Goal: Task Accomplishment & Management: Manage account settings

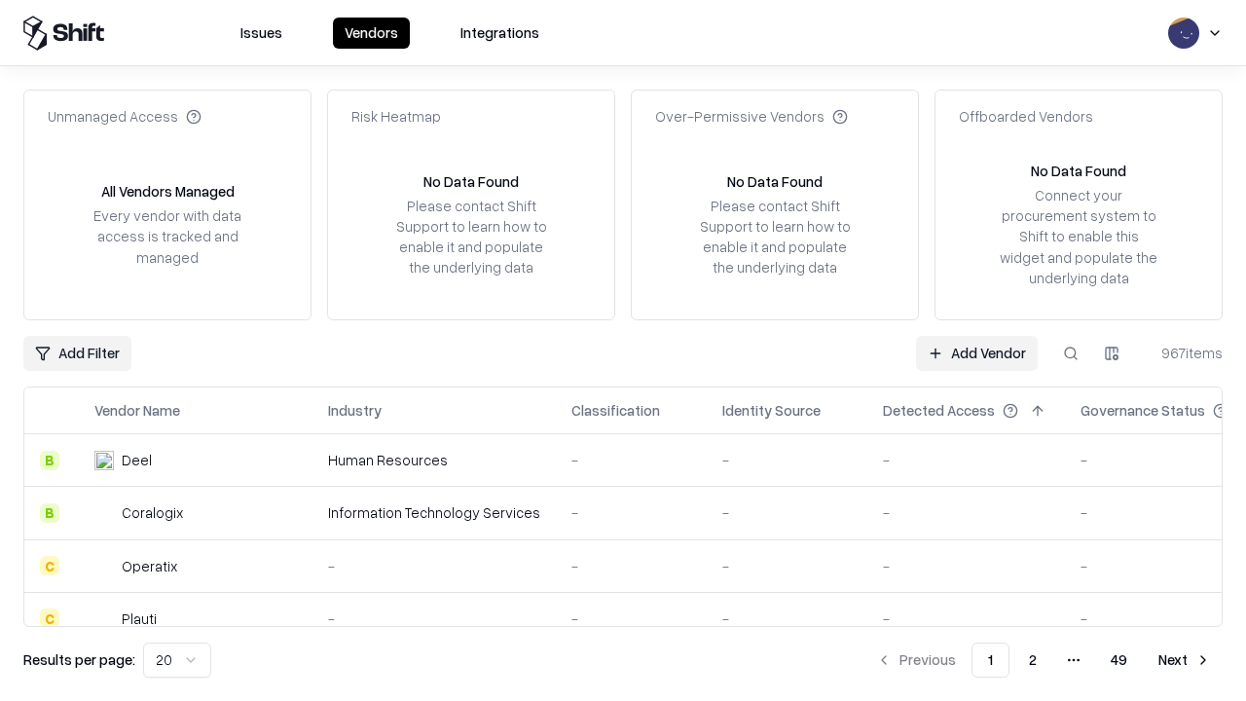
click at [976, 352] on link "Add Vendor" at bounding box center [977, 353] width 122 height 35
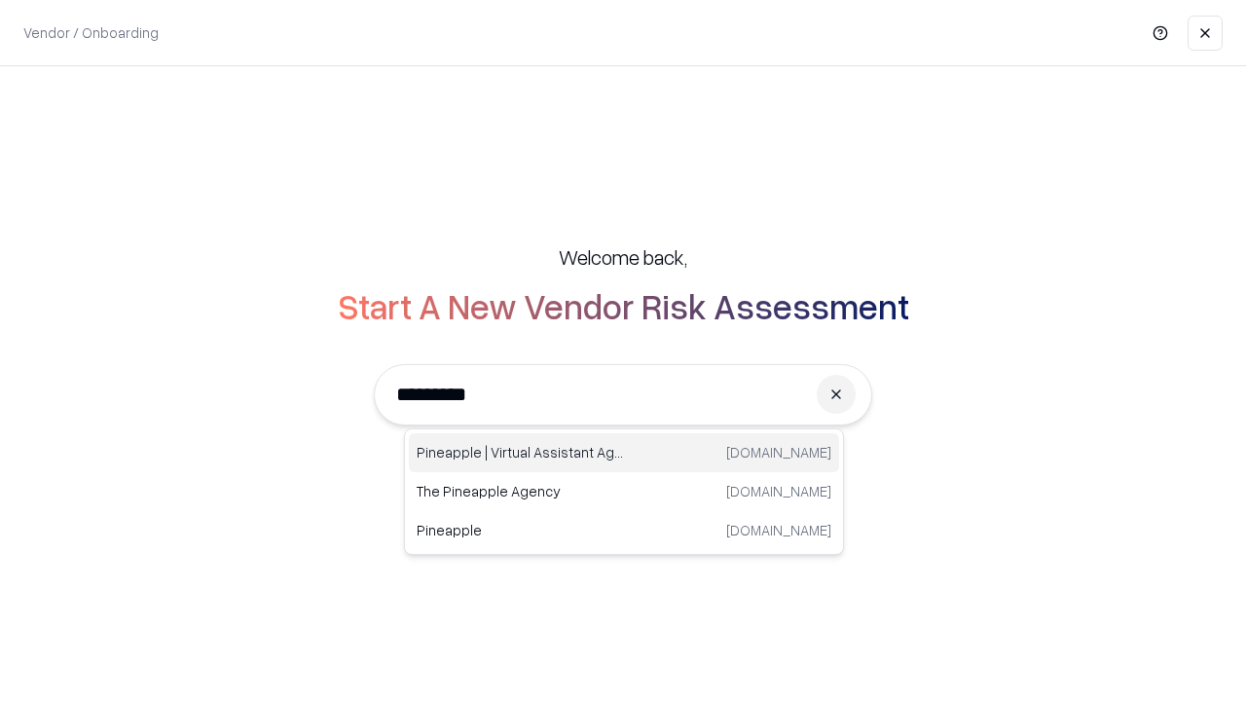
click at [624, 453] on div "Pineapple | Virtual Assistant Agency [DOMAIN_NAME]" at bounding box center [624, 452] width 430 height 39
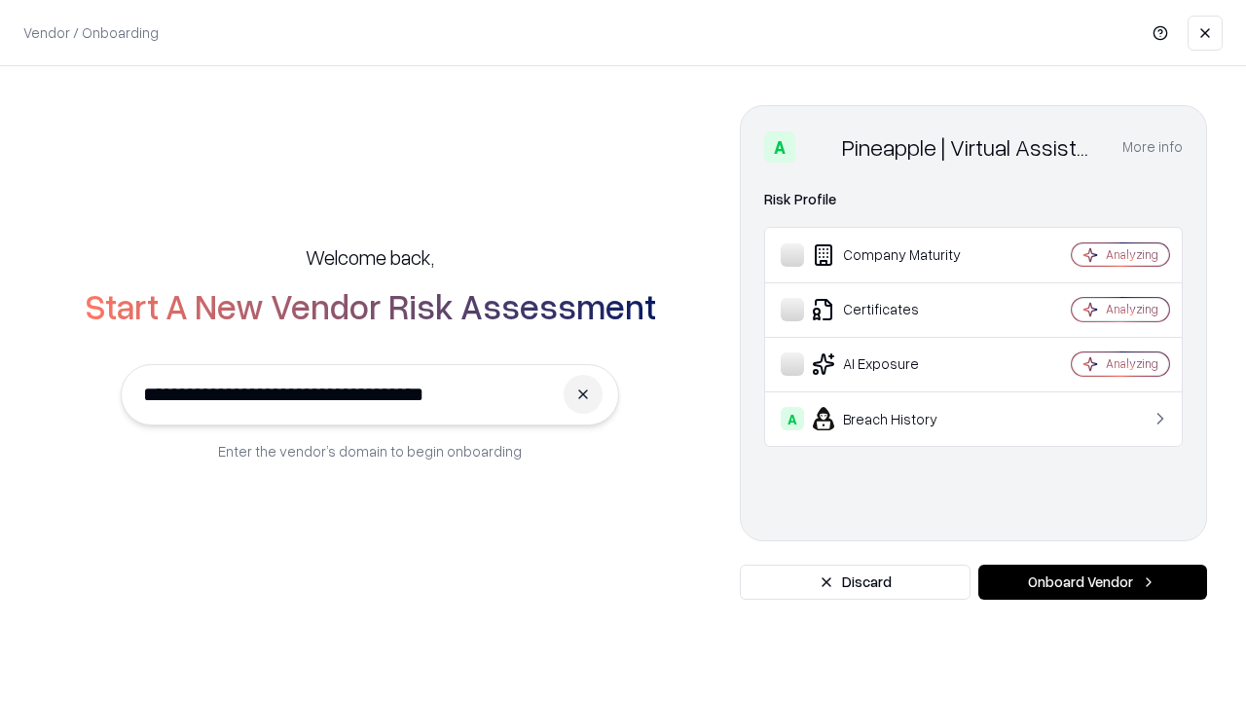
type input "**********"
click at [1092, 582] on button "Onboard Vendor" at bounding box center [1092, 581] width 229 height 35
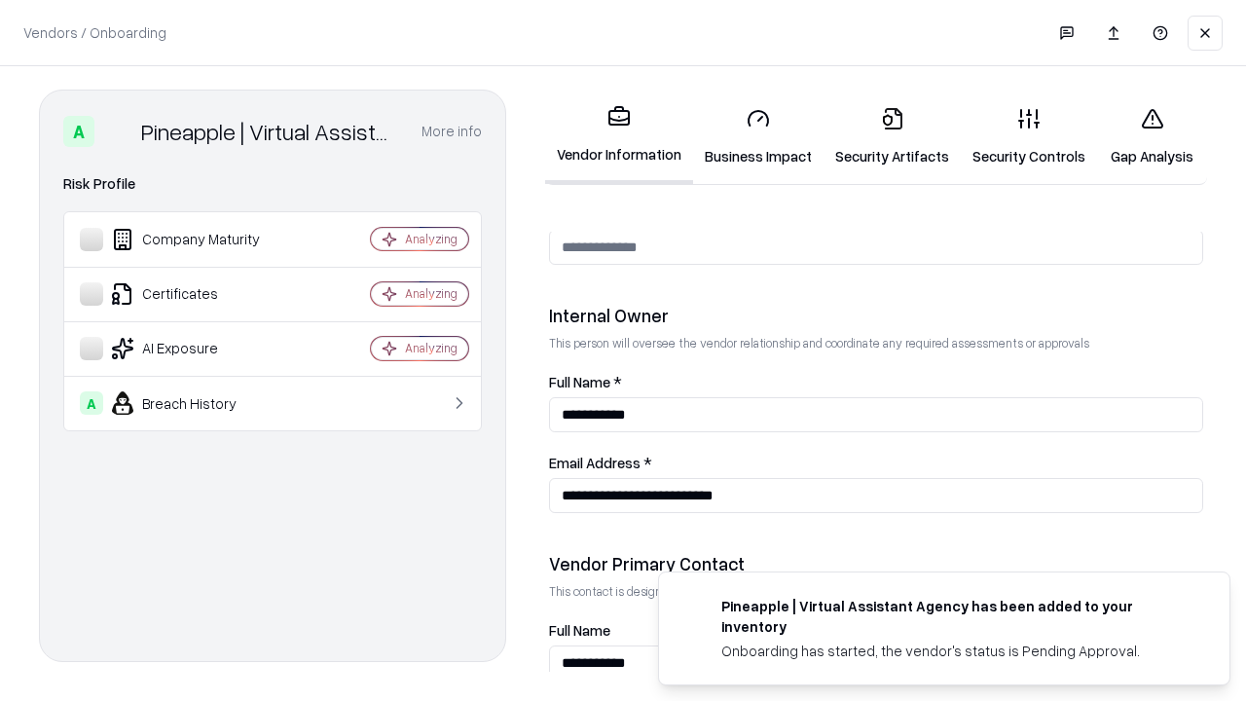
scroll to position [1008, 0]
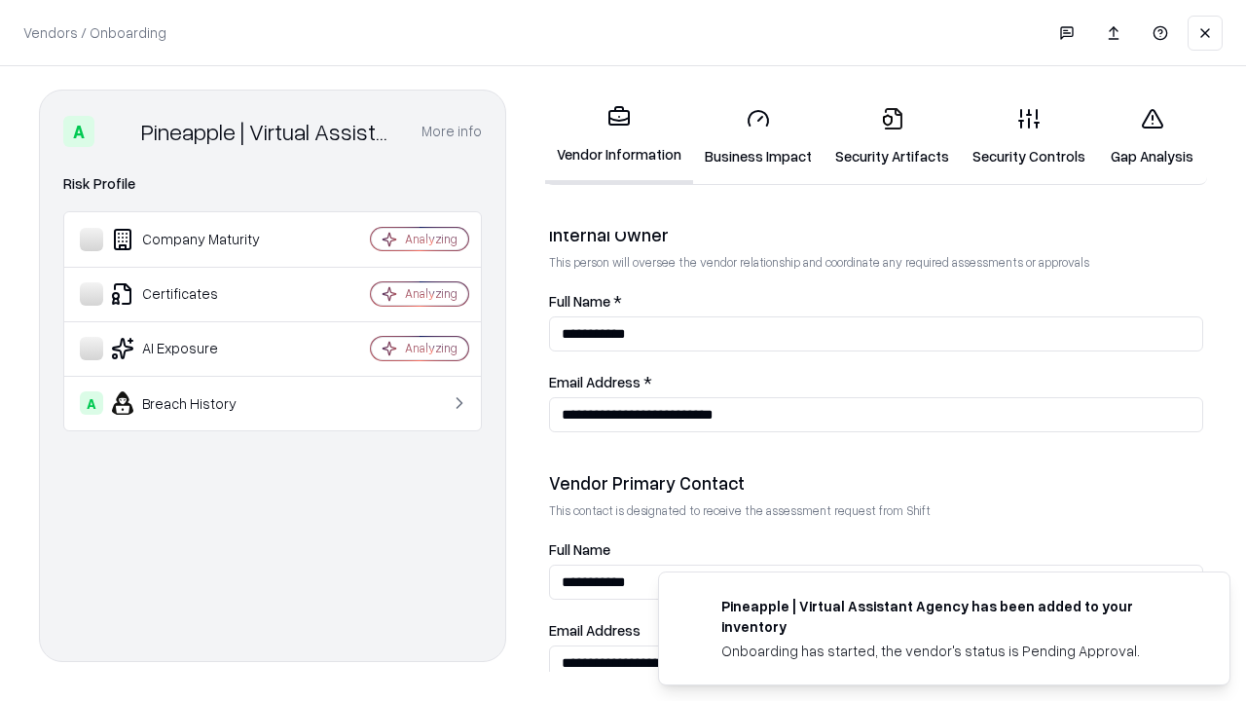
click at [758, 136] on link "Business Impact" at bounding box center [758, 136] width 130 height 91
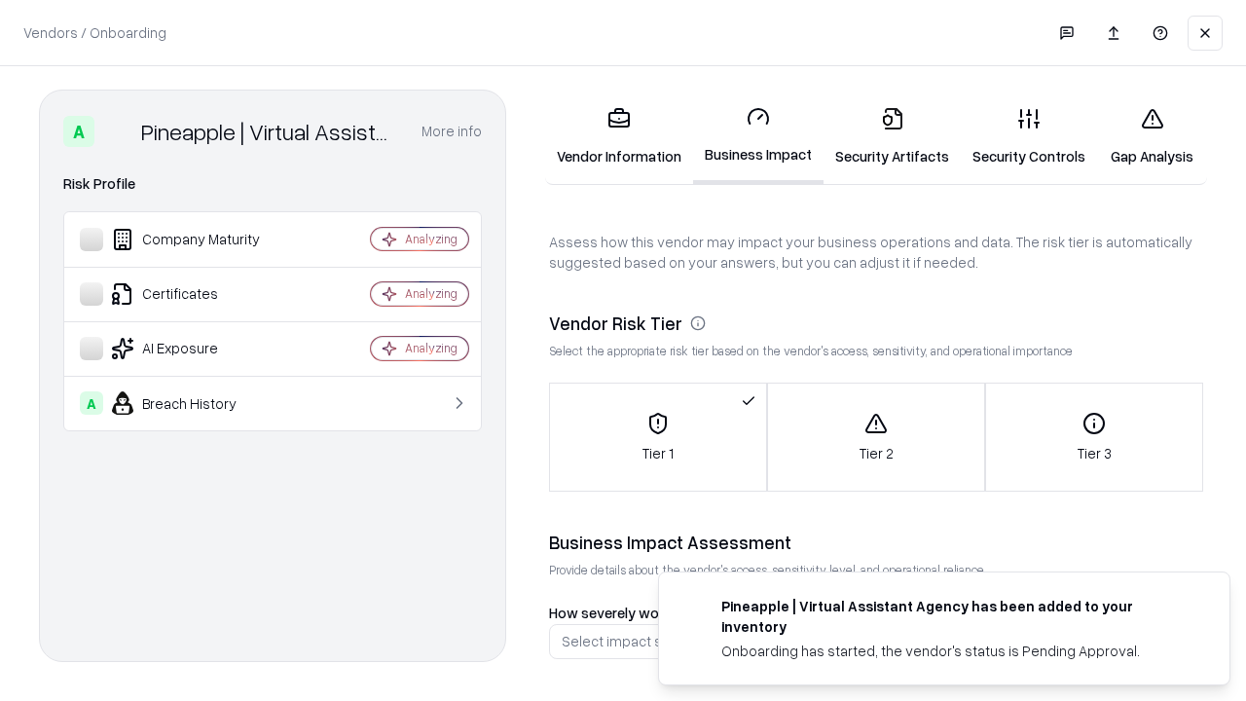
click at [891, 136] on link "Security Artifacts" at bounding box center [891, 136] width 137 height 91
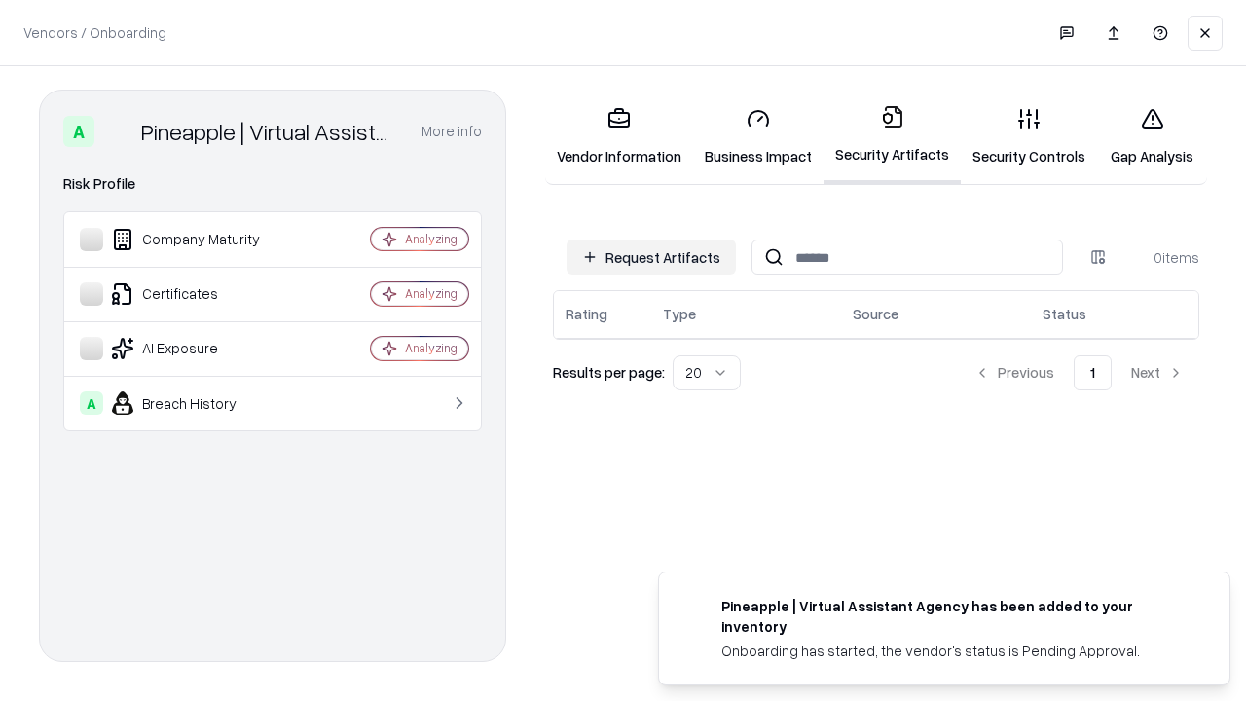
click at [651, 257] on button "Request Artifacts" at bounding box center [650, 256] width 169 height 35
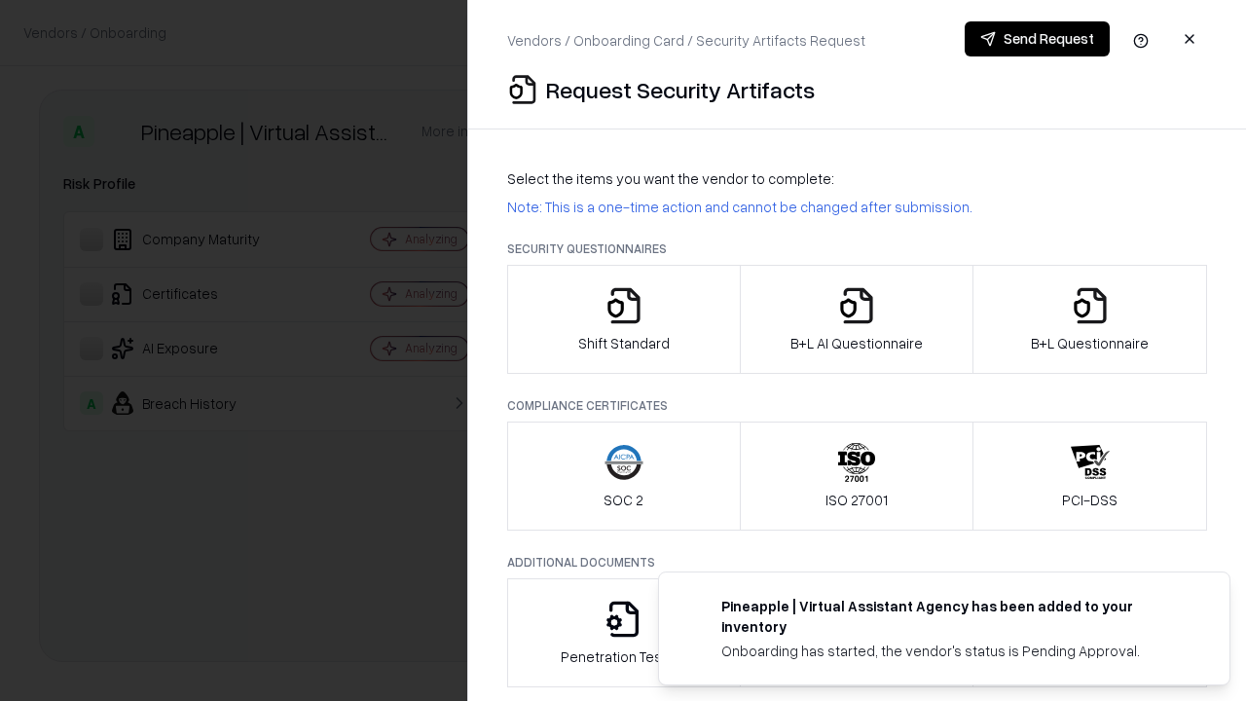
click at [623, 319] on icon "button" at bounding box center [623, 305] width 39 height 39
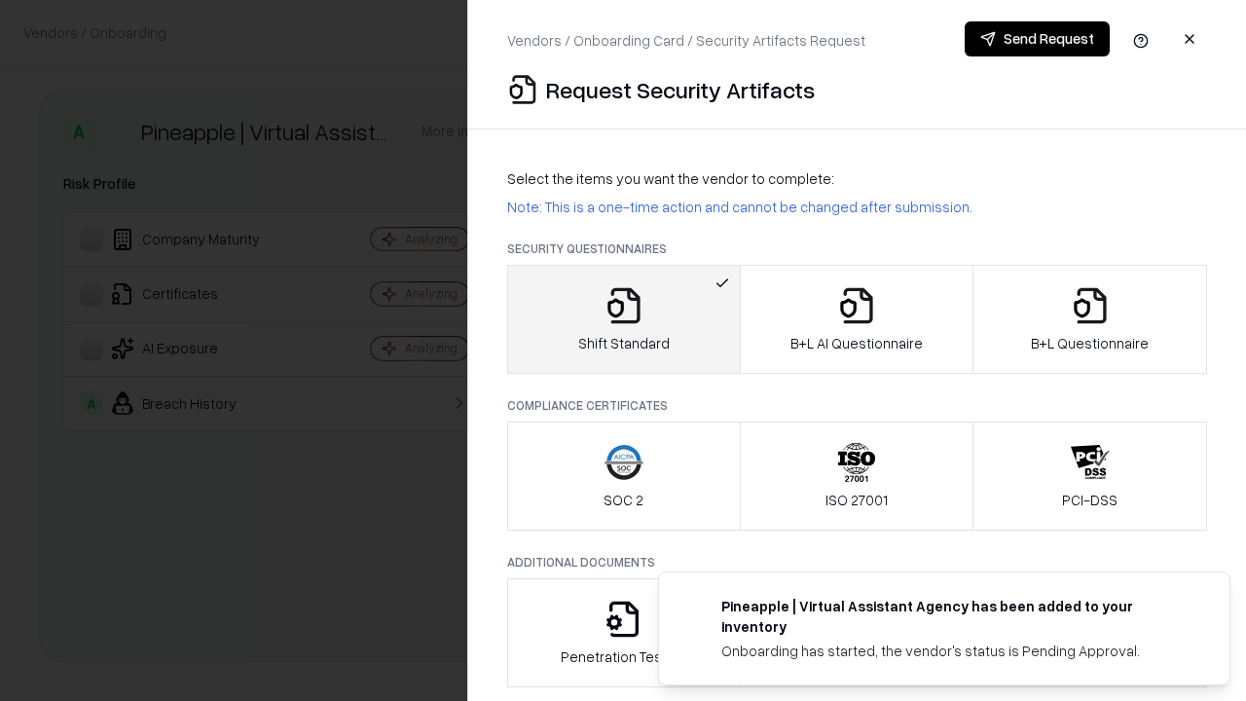
click at [1036, 39] on button "Send Request" at bounding box center [1036, 38] width 145 height 35
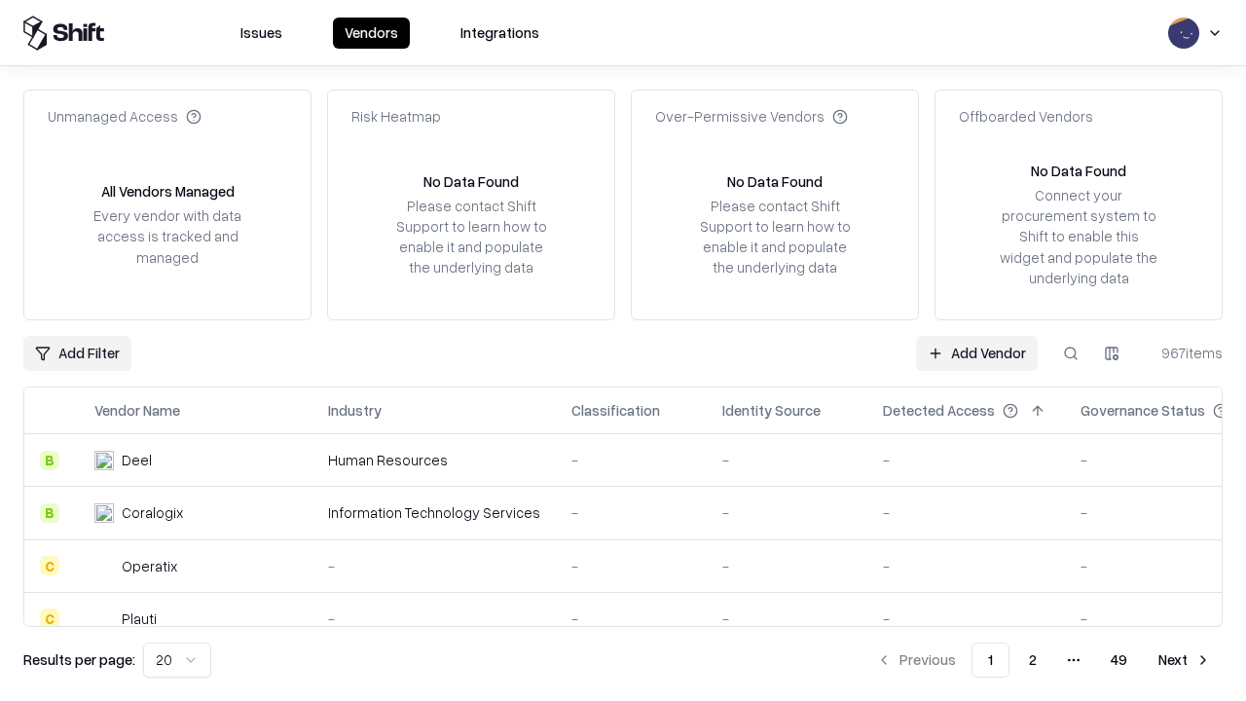
click at [1071, 352] on button at bounding box center [1070, 353] width 35 height 35
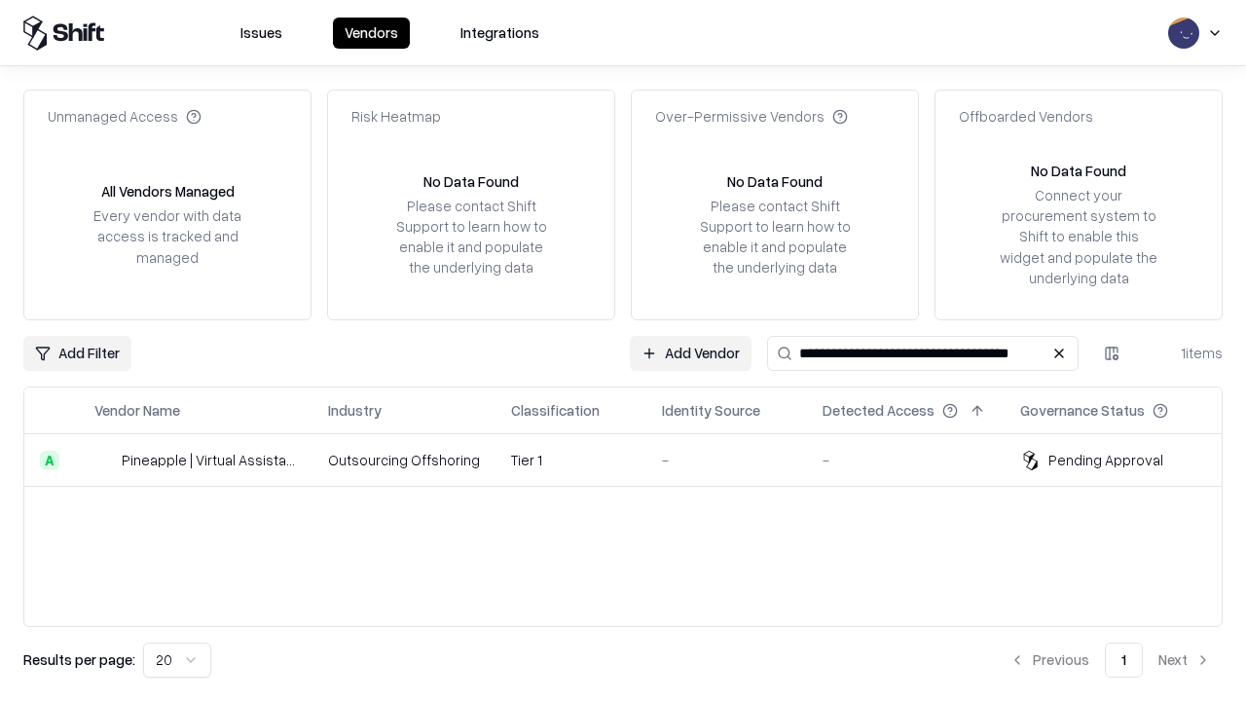
type input "**********"
click at [635, 459] on td "Tier 1" at bounding box center [570, 460] width 151 height 53
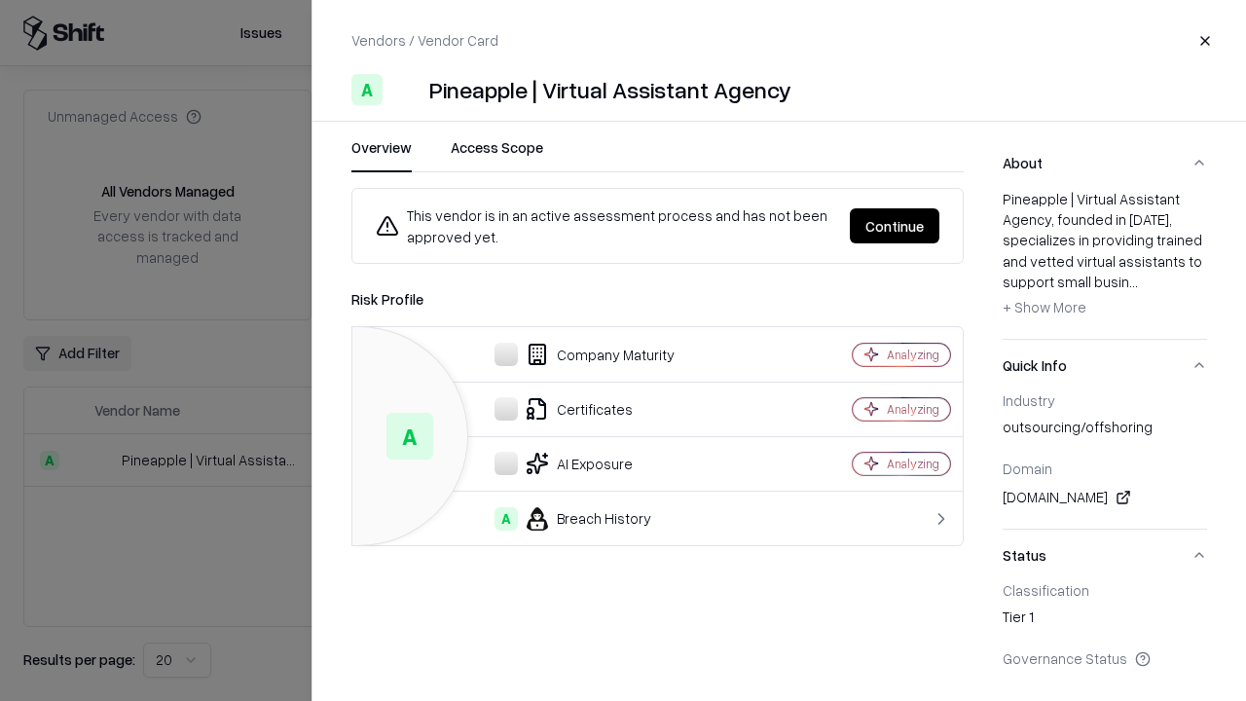
click at [894, 226] on button "Continue" at bounding box center [895, 225] width 90 height 35
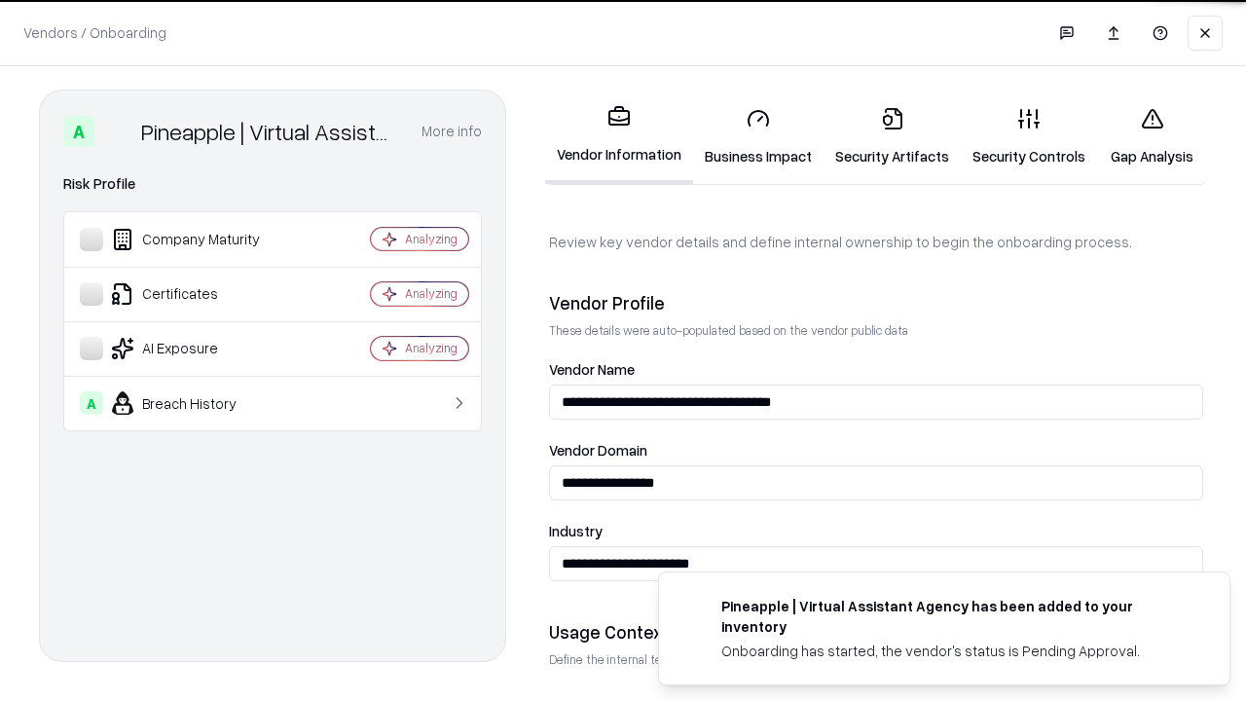
click at [891, 136] on link "Security Artifacts" at bounding box center [891, 136] width 137 height 91
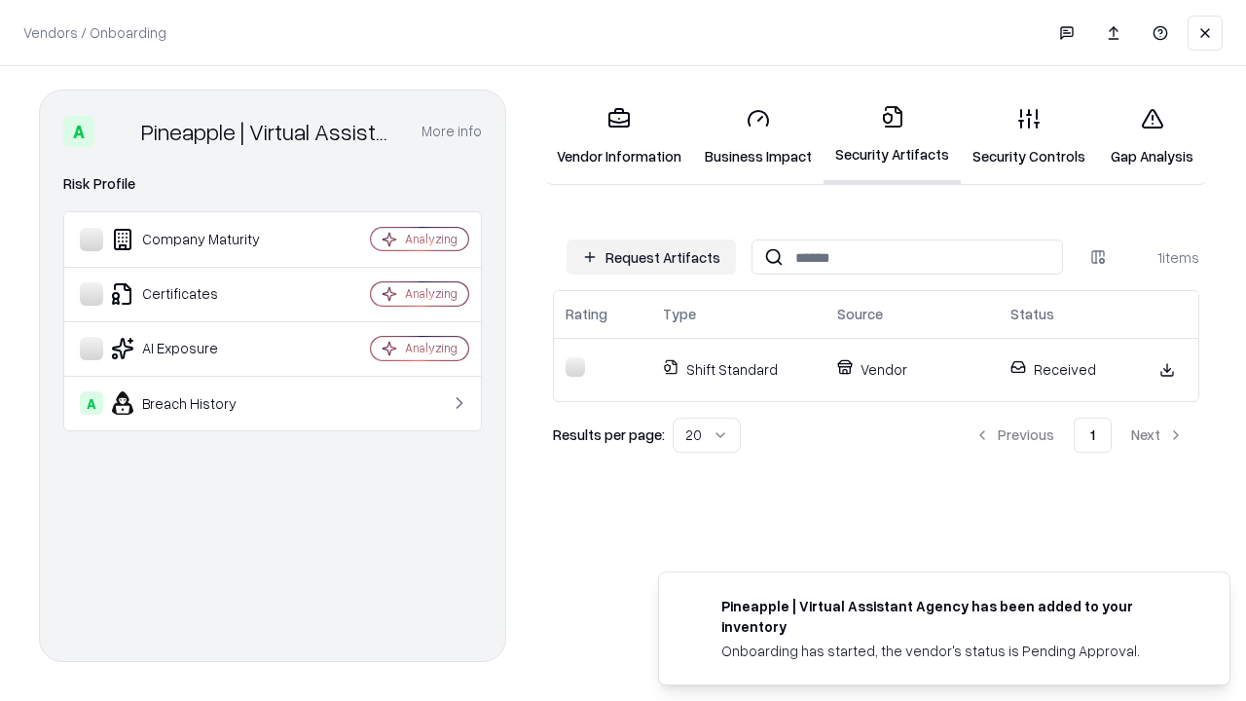
click at [1151, 136] on link "Gap Analysis" at bounding box center [1152, 136] width 110 height 91
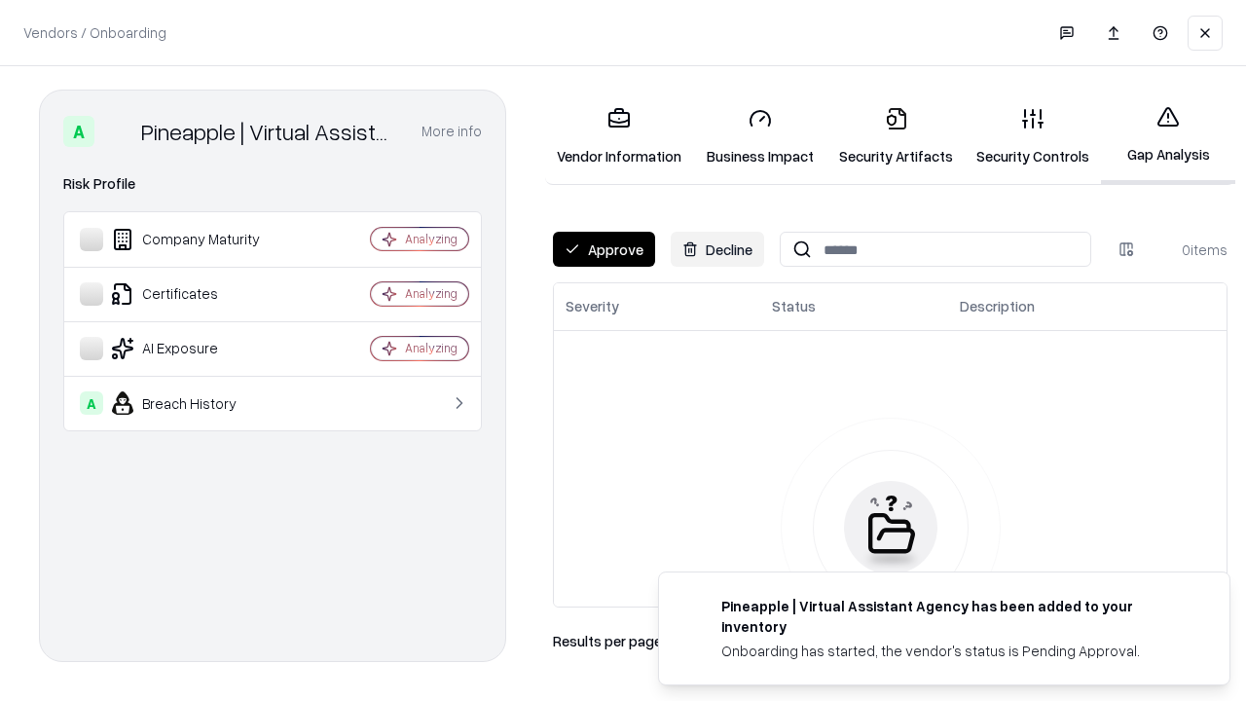
click at [603, 249] on button "Approve" at bounding box center [604, 249] width 102 height 35
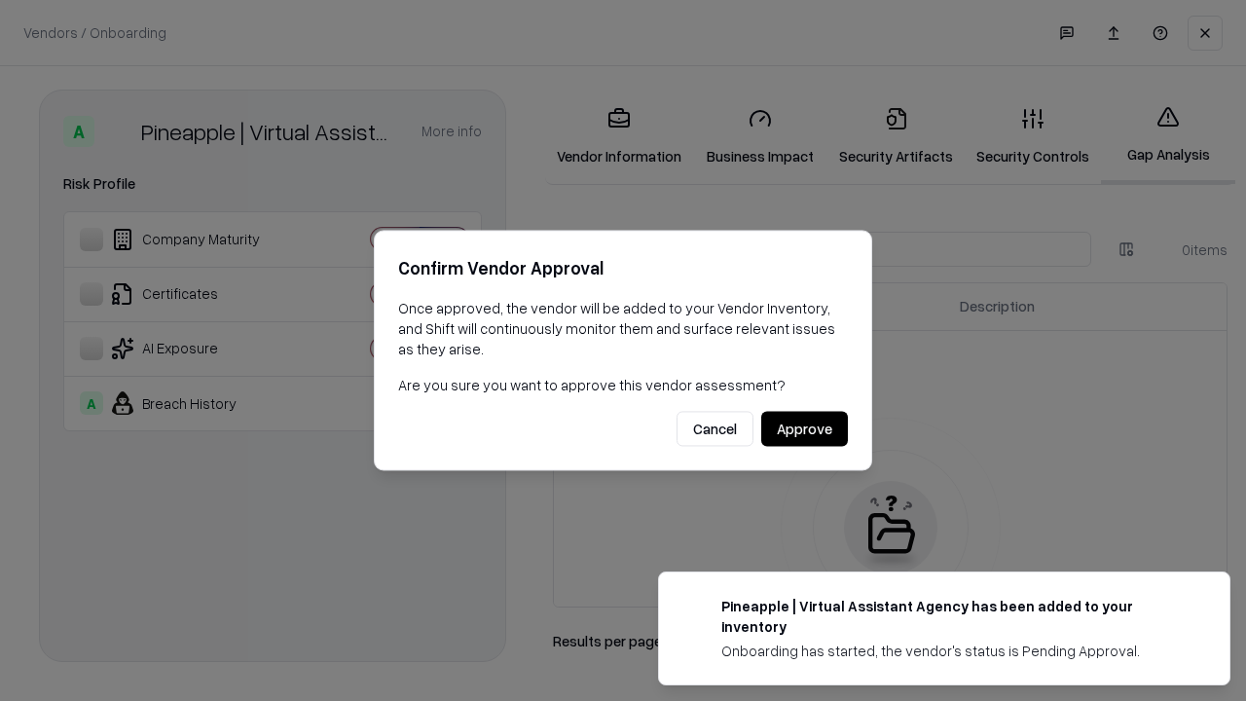
click at [804, 428] on button "Approve" at bounding box center [804, 429] width 87 height 35
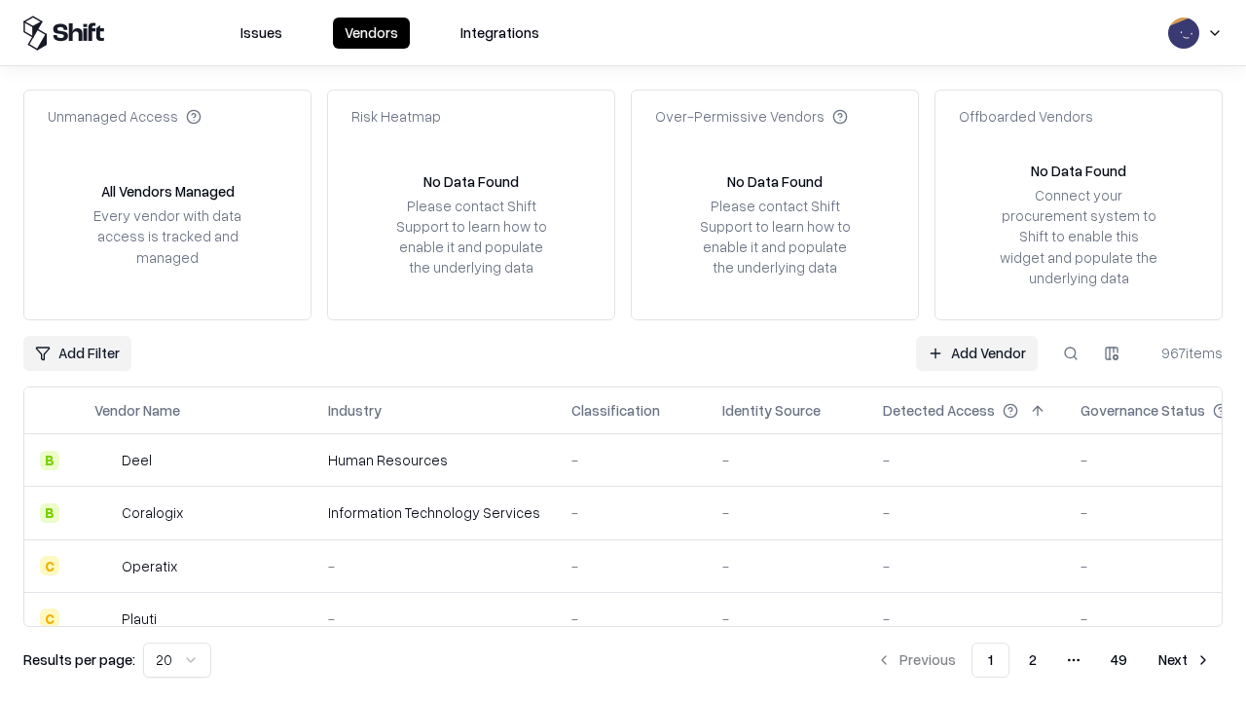
type input "**********"
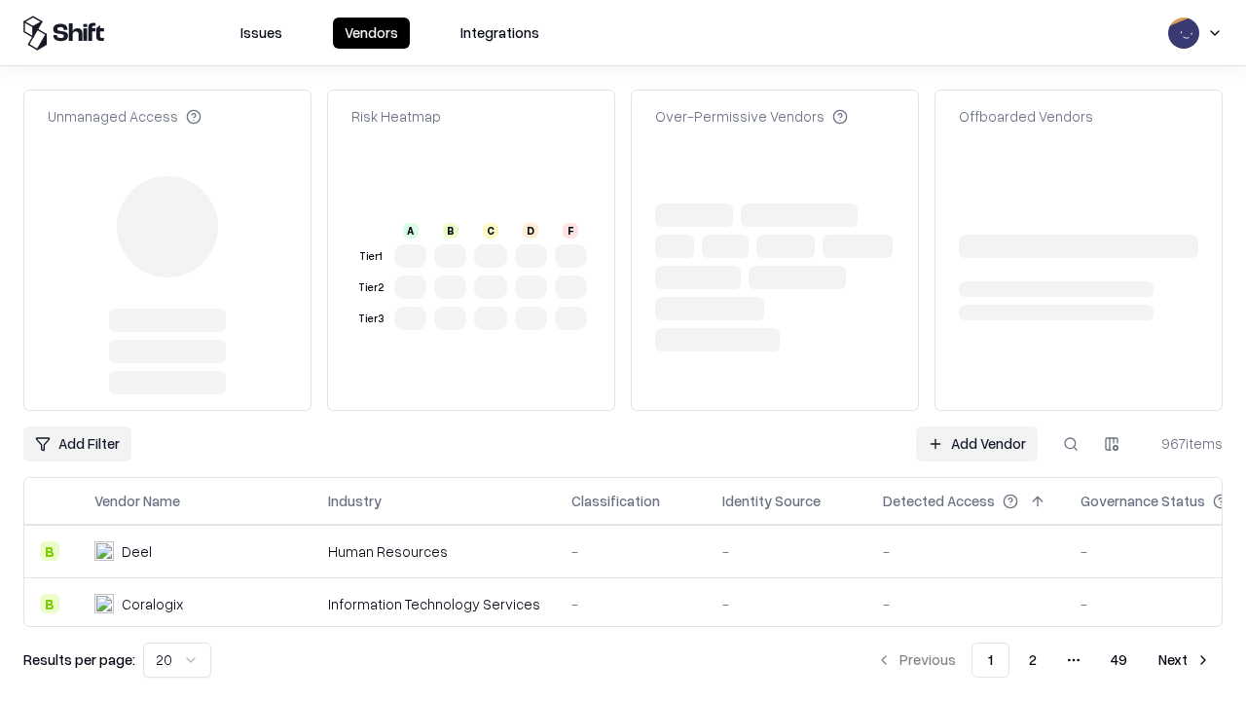
click at [976, 426] on link "Add Vendor" at bounding box center [977, 443] width 122 height 35
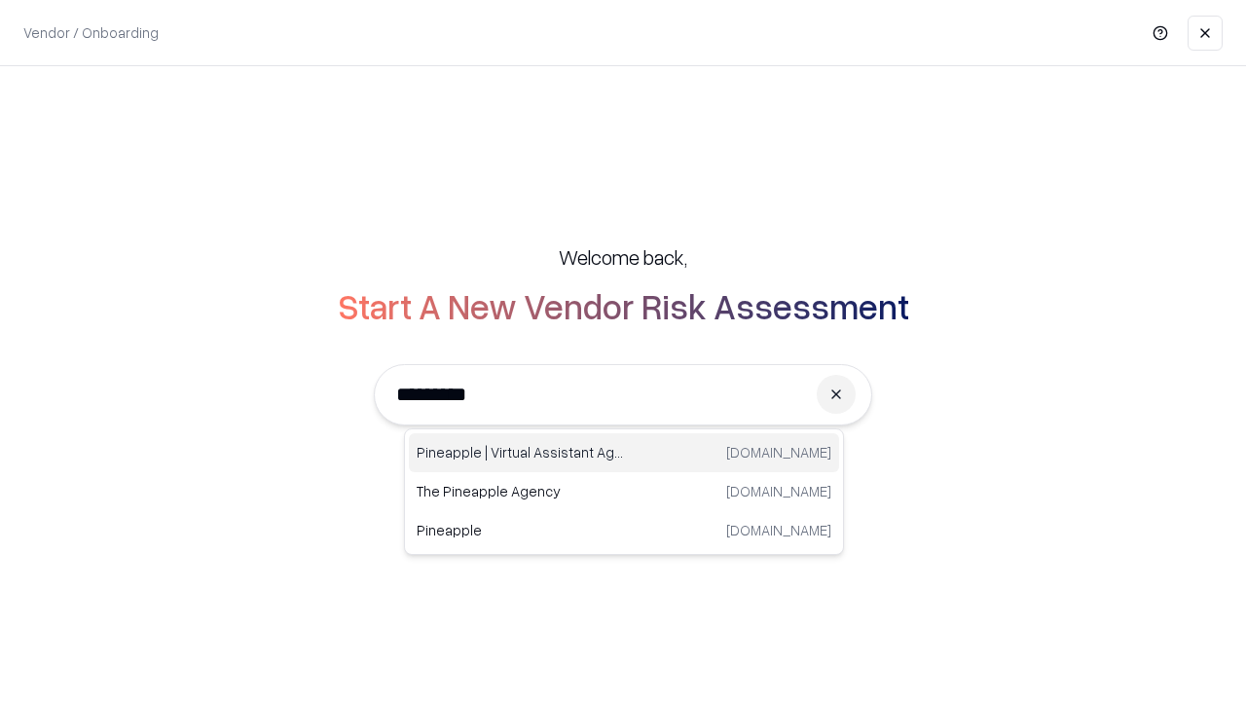
click at [624, 453] on div "Pineapple | Virtual Assistant Agency [DOMAIN_NAME]" at bounding box center [624, 452] width 430 height 39
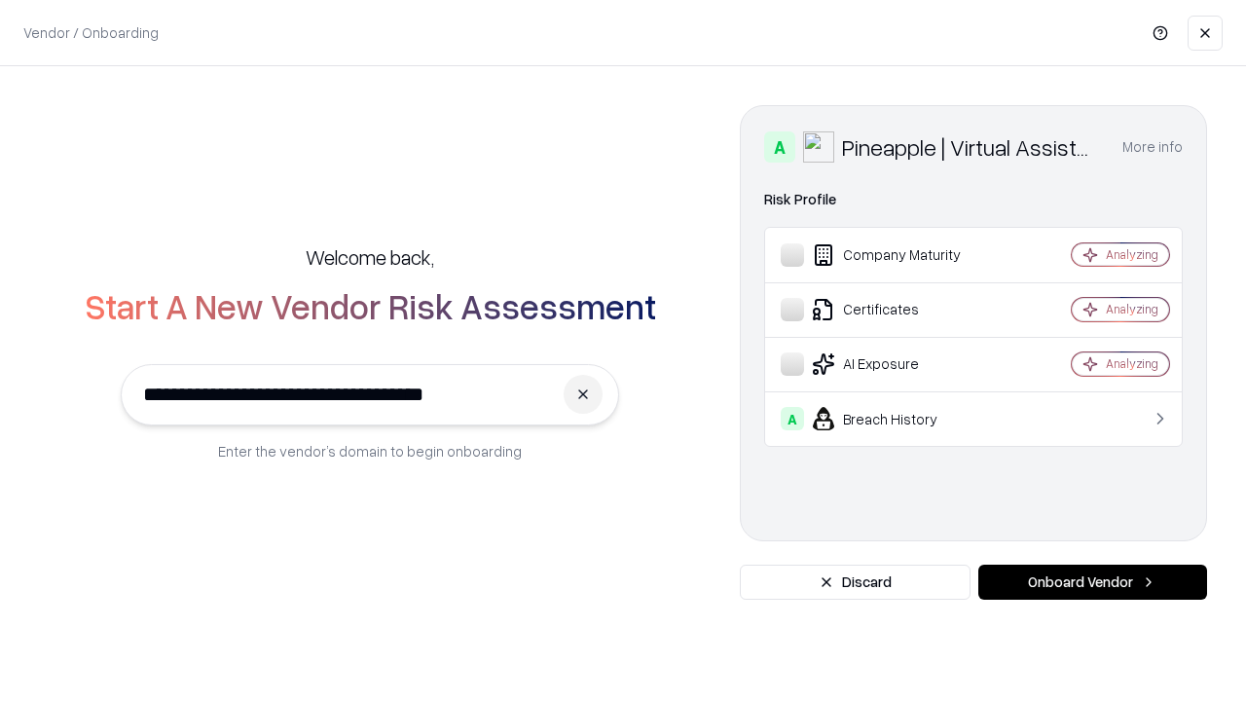
type input "**********"
click at [1092, 582] on button "Onboard Vendor" at bounding box center [1092, 581] width 229 height 35
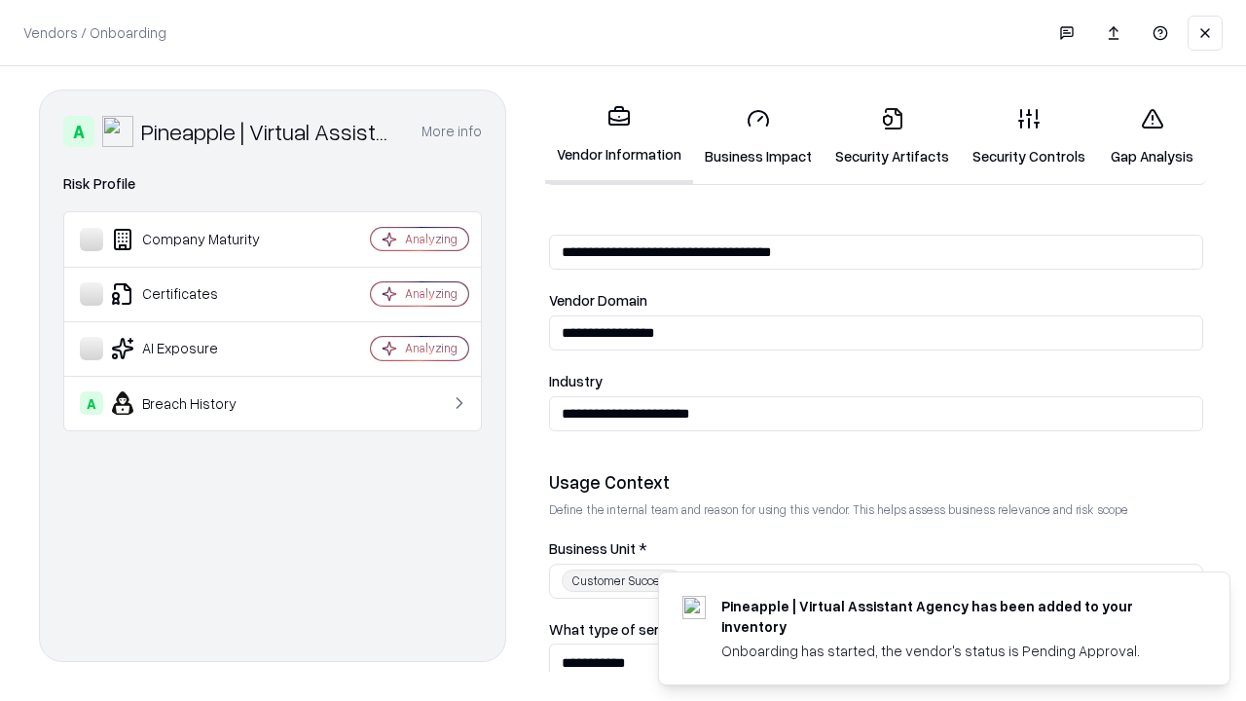
scroll to position [679, 0]
